Goal: Task Accomplishment & Management: Manage account settings

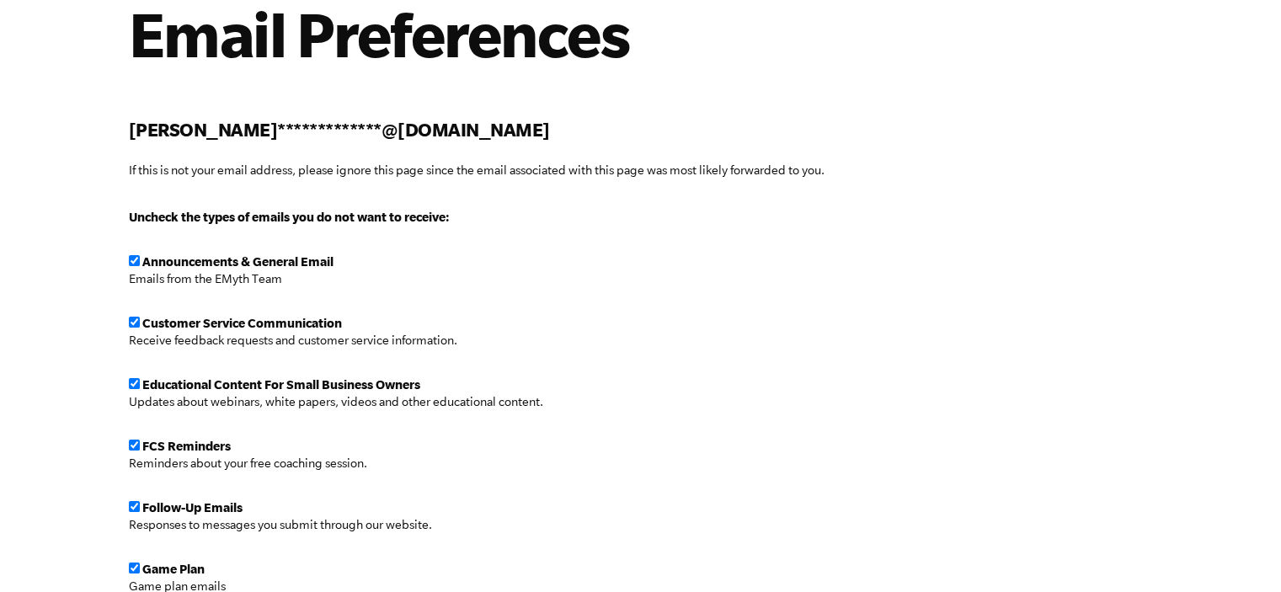
scroll to position [168, 0]
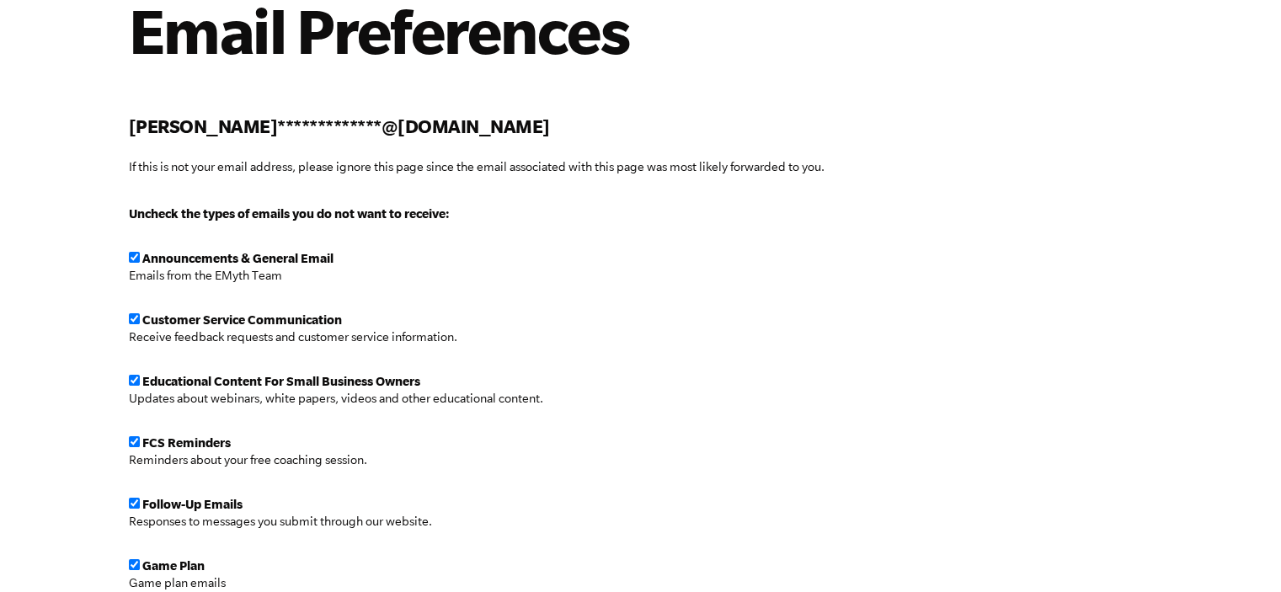
click at [133, 319] on input "checkbox" at bounding box center [134, 318] width 11 height 11
checkbox input "false"
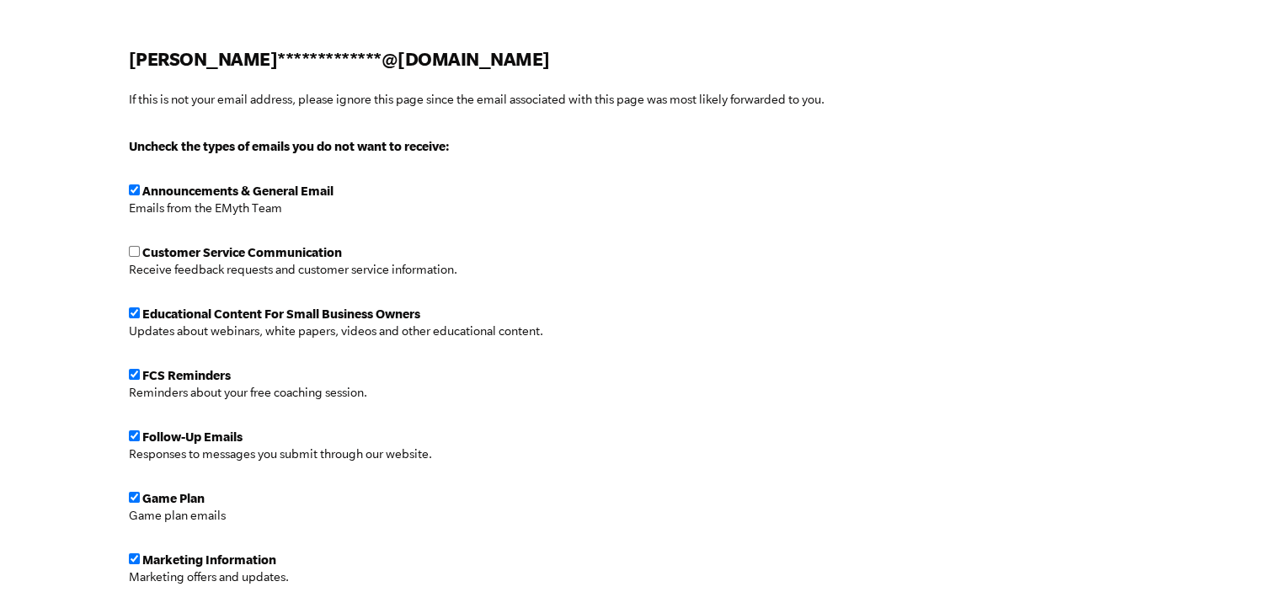
scroll to position [253, 0]
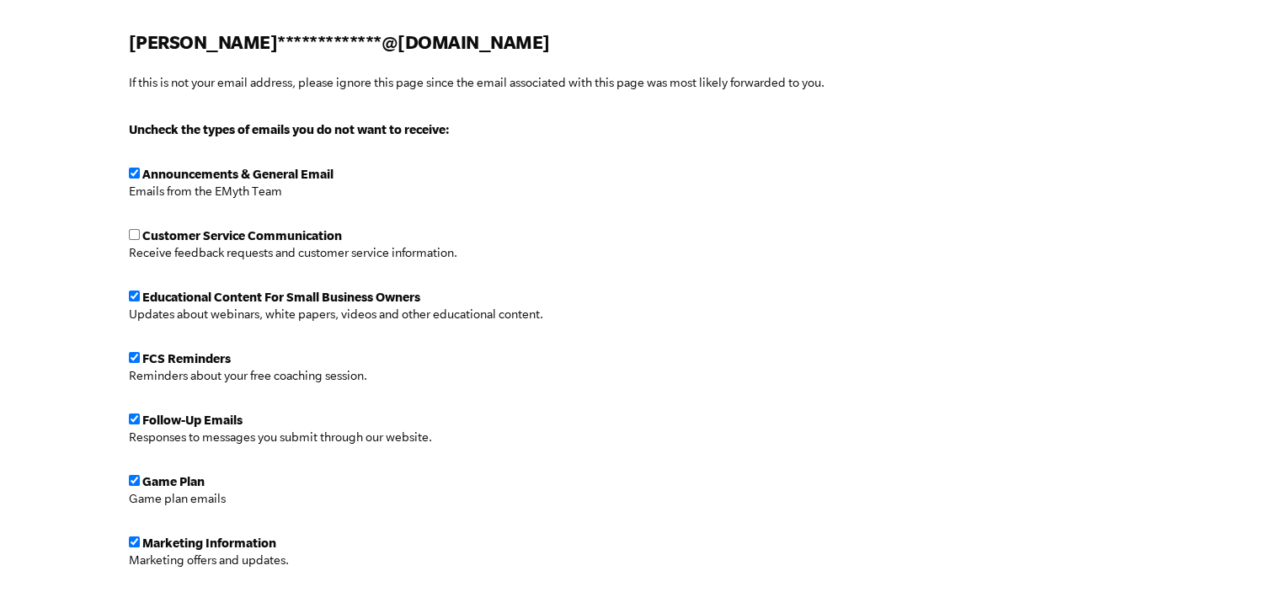
click at [134, 355] on input "checkbox" at bounding box center [134, 357] width 11 height 11
checkbox input "false"
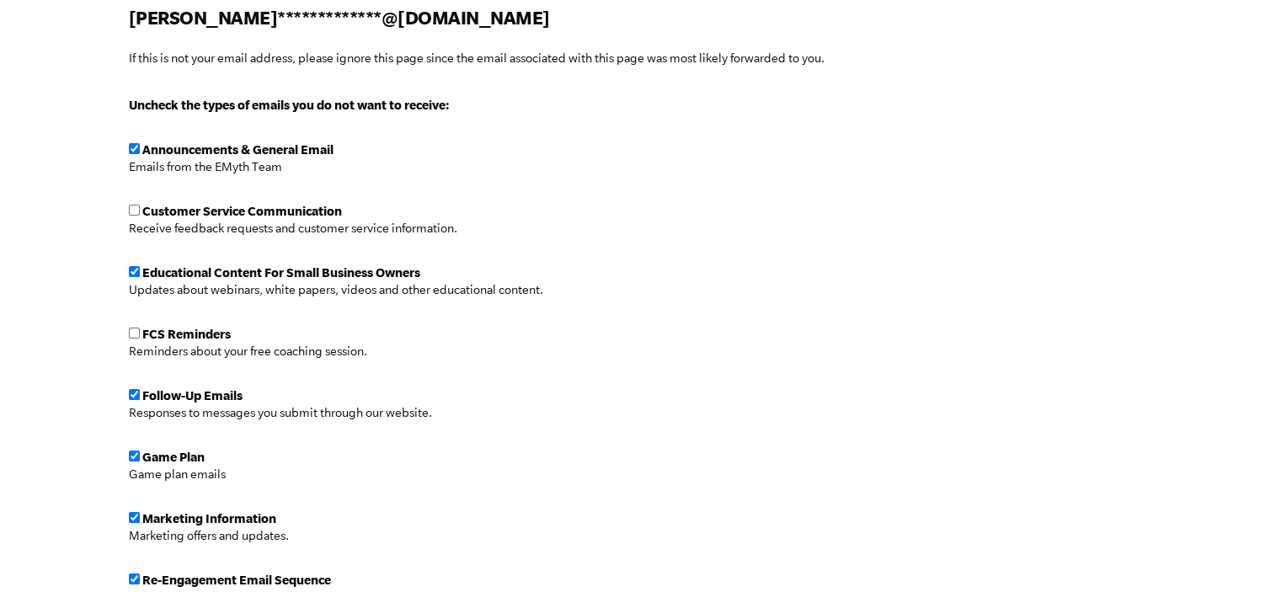
scroll to position [337, 0]
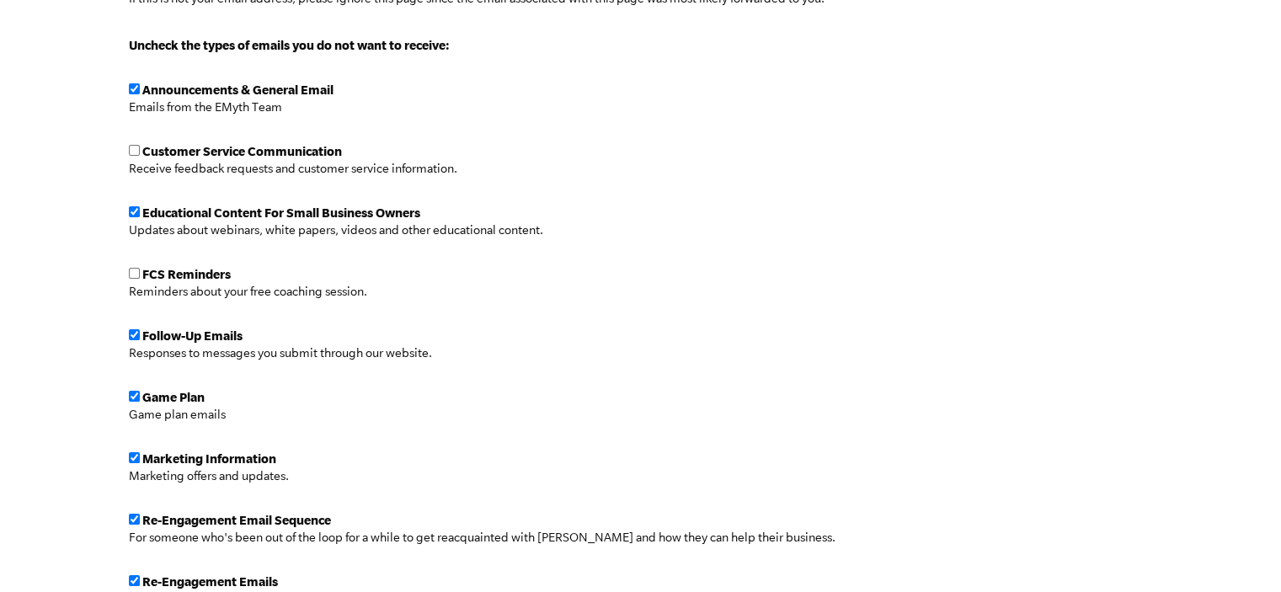
click at [131, 336] on input "checkbox" at bounding box center [134, 334] width 11 height 11
checkbox input "false"
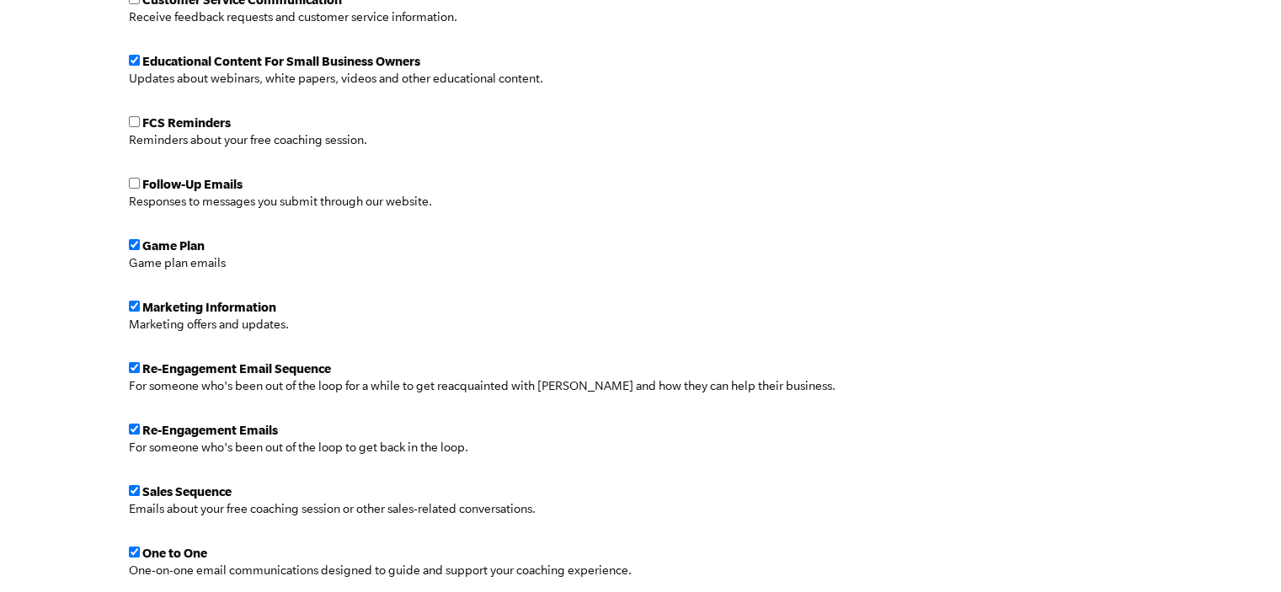
scroll to position [505, 0]
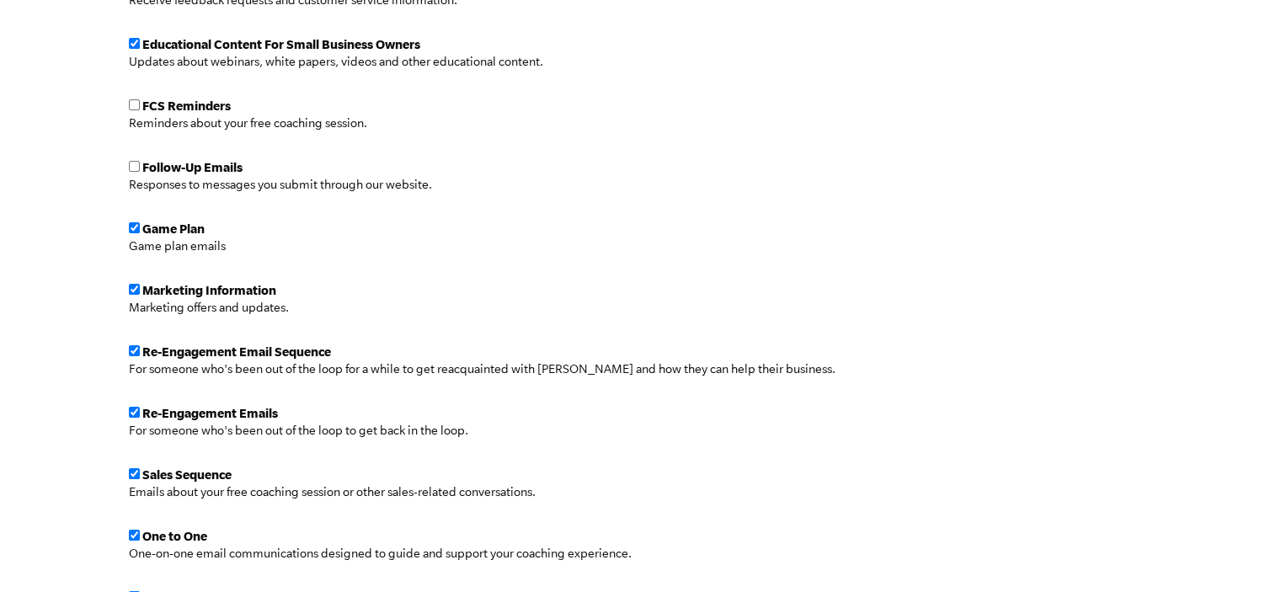
click at [133, 345] on input "checkbox" at bounding box center [134, 350] width 11 height 11
checkbox input "false"
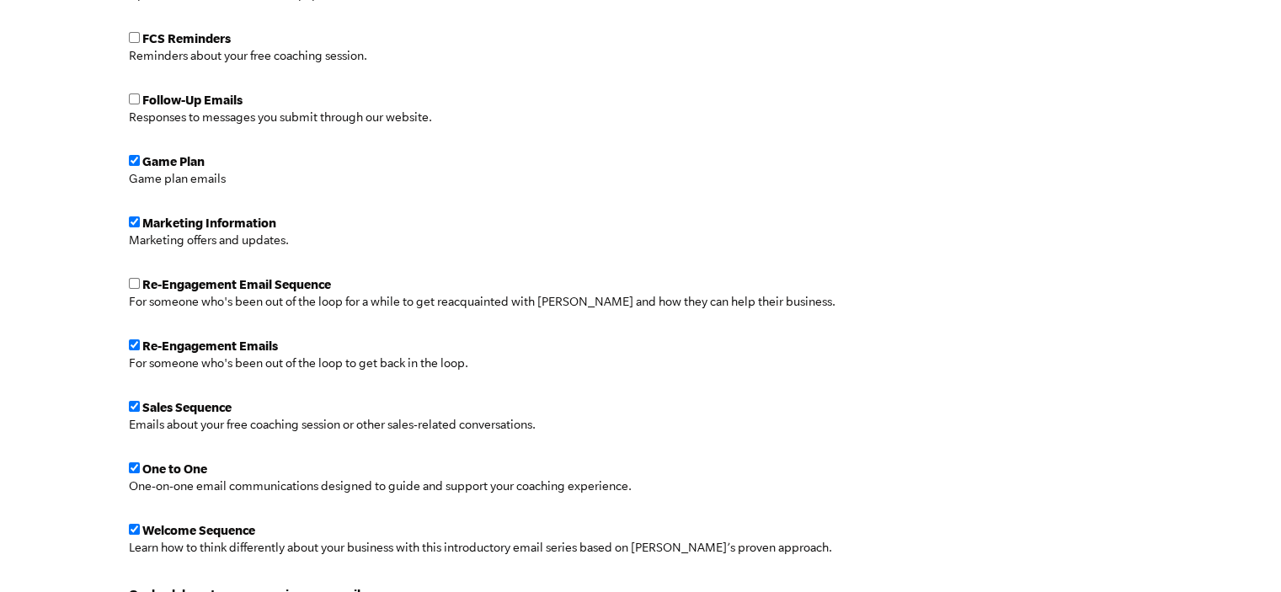
scroll to position [590, 0]
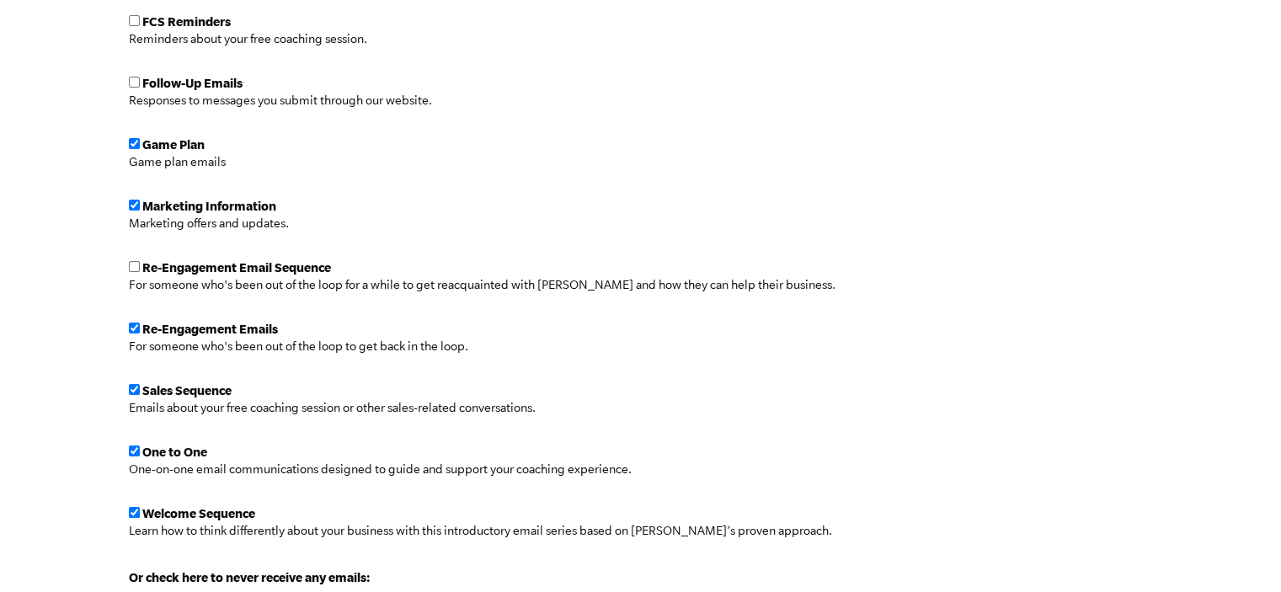
click at [133, 328] on input "checkbox" at bounding box center [134, 328] width 11 height 11
checkbox input "false"
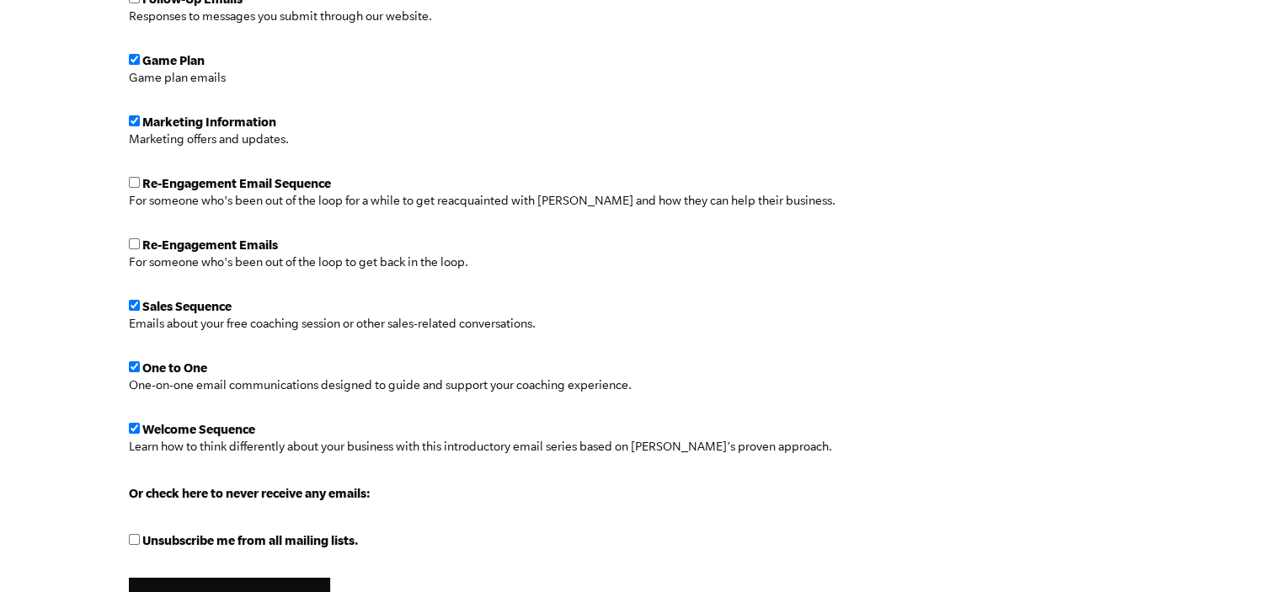
click at [136, 306] on input "checkbox" at bounding box center [134, 305] width 11 height 11
checkbox input "false"
click at [134, 366] on input "checkbox" at bounding box center [134, 366] width 11 height 11
checkbox input "false"
click at [131, 426] on input "checkbox" at bounding box center [134, 428] width 11 height 11
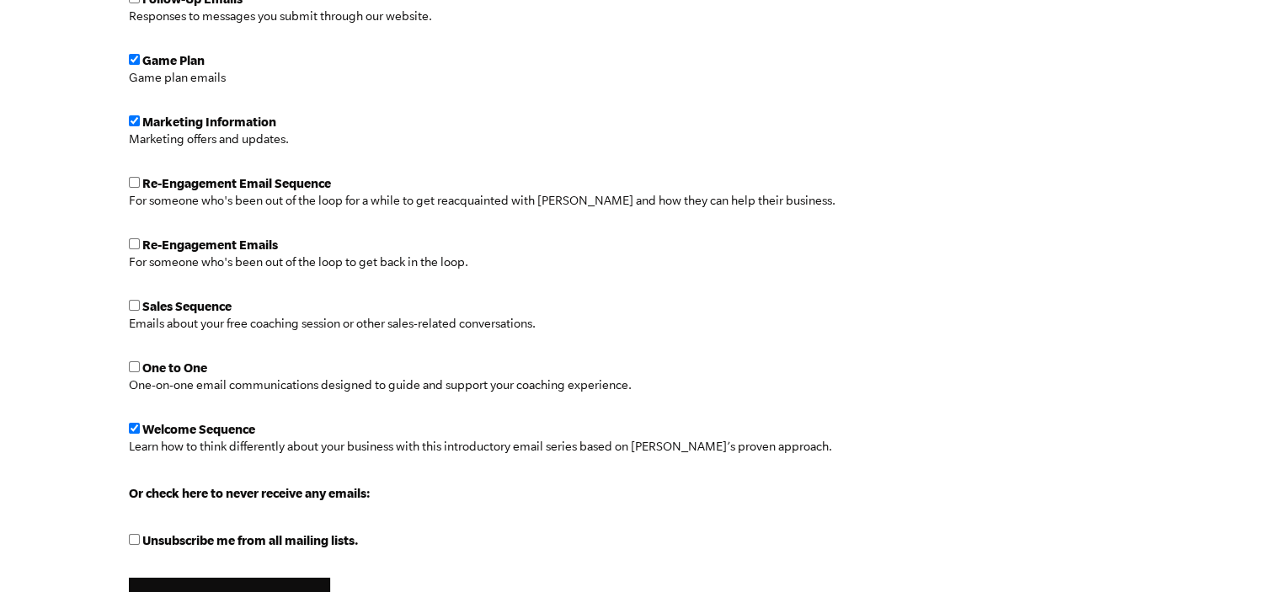
checkbox input "false"
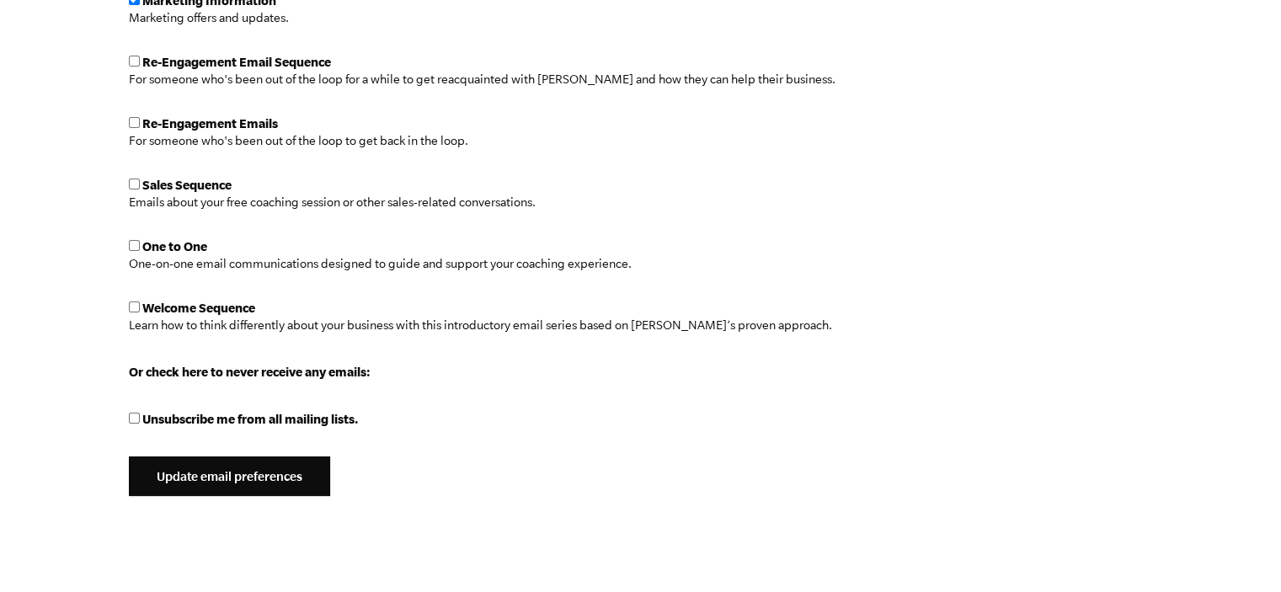
scroll to position [926, 0]
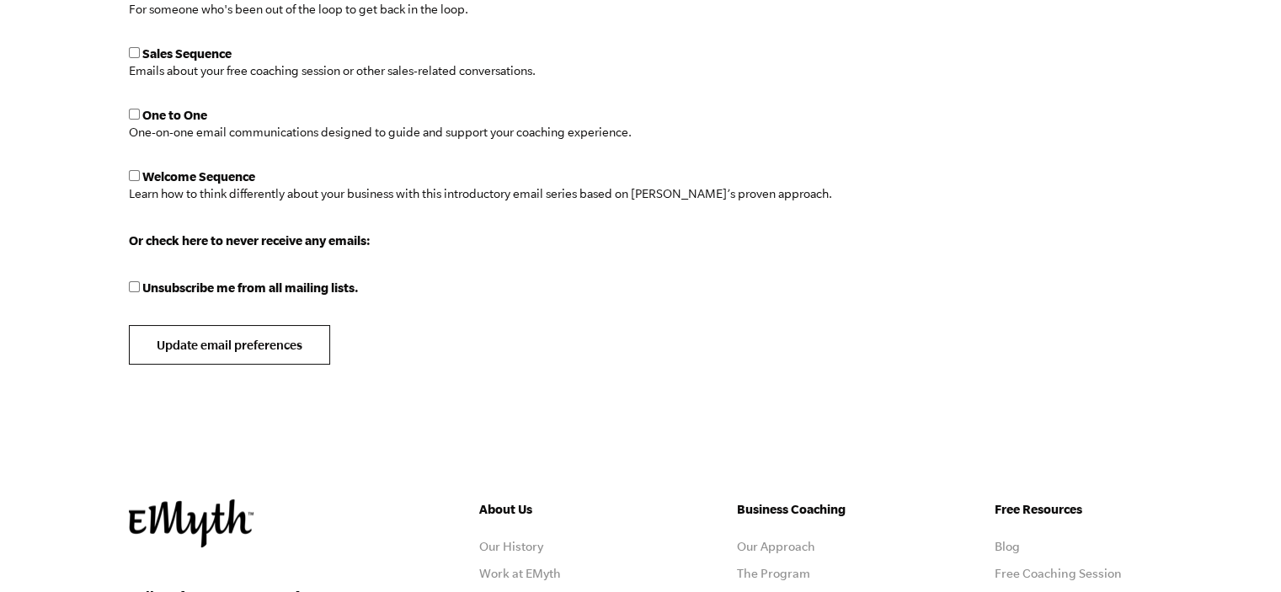
click at [209, 360] on input "Update email preferences" at bounding box center [229, 345] width 201 height 40
